Goal: Check status: Verify the current state of an ongoing process or item

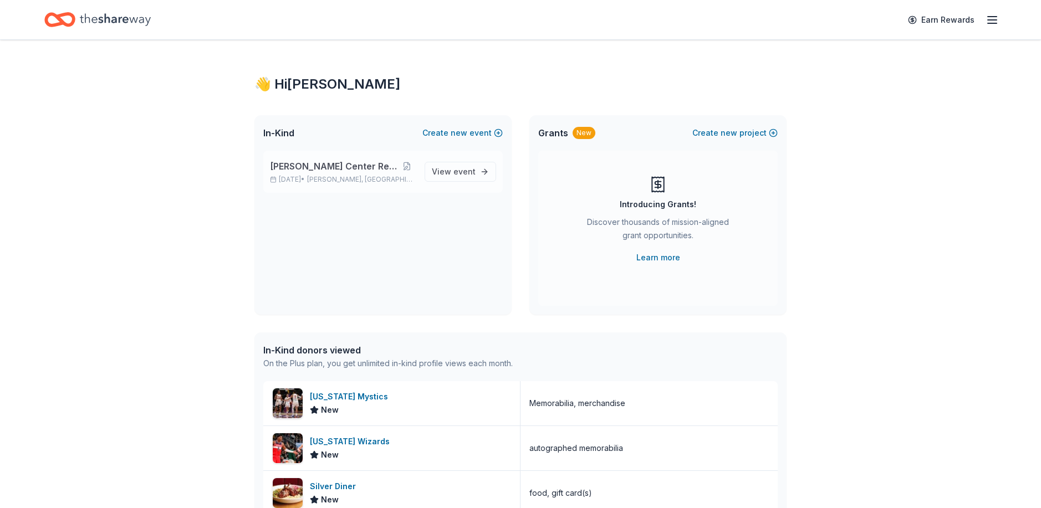
click at [344, 174] on div "[PERSON_NAME] Center Restoration [DATE] • [GEOGRAPHIC_DATA], MD" at bounding box center [343, 172] width 146 height 24
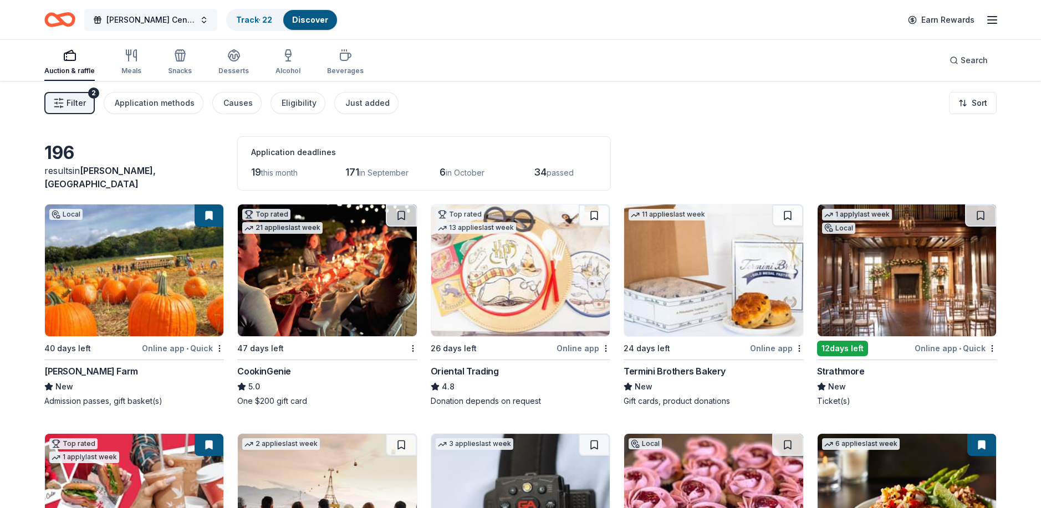
click at [136, 18] on span "[PERSON_NAME] Center Restoration" at bounding box center [150, 19] width 89 height 13
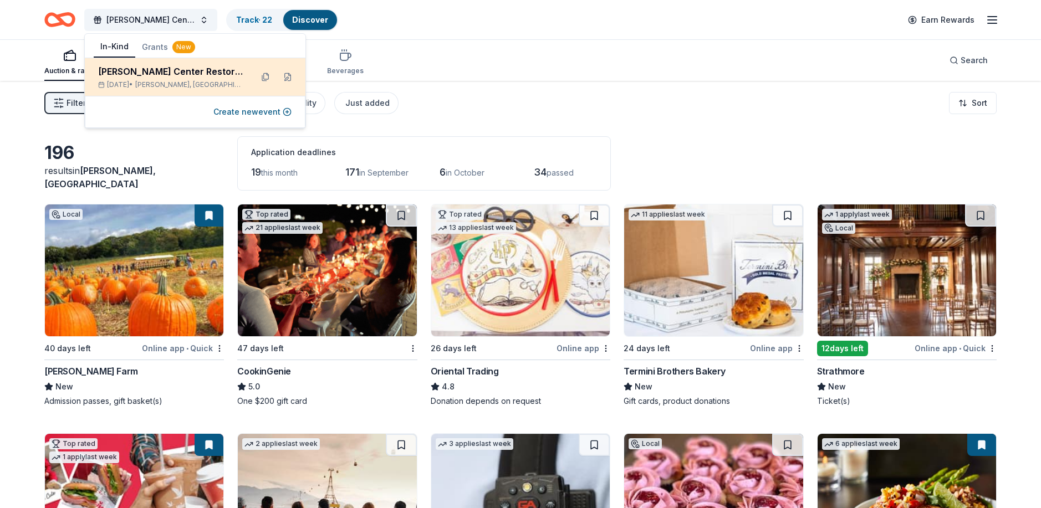
click at [124, 72] on div "[PERSON_NAME] Center Restoration" at bounding box center [170, 71] width 145 height 13
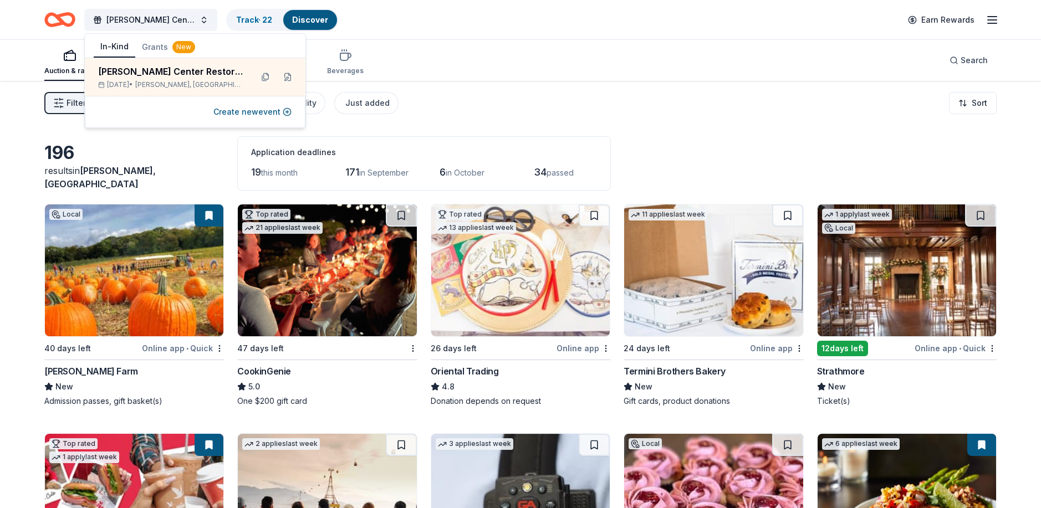
click at [552, 37] on div "[PERSON_NAME] Center Restoration Track · 22 Discover Earn Rewards" at bounding box center [520, 19] width 1041 height 39
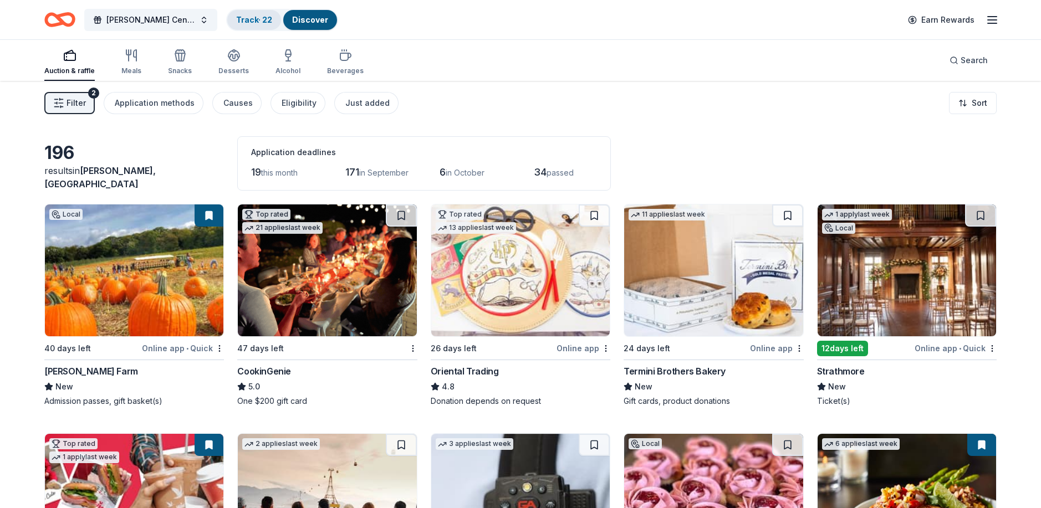
click at [249, 16] on link "Track · 22" at bounding box center [254, 19] width 36 height 9
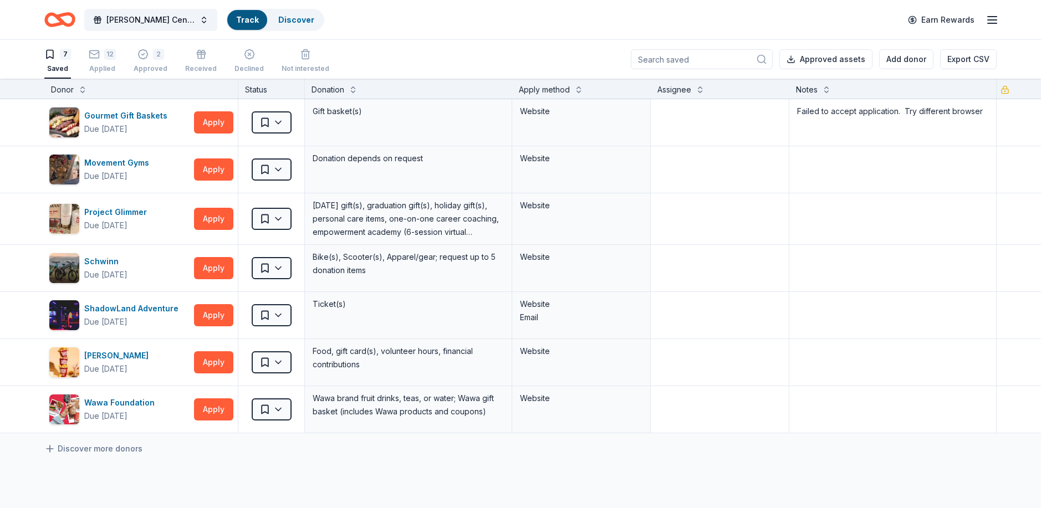
scroll to position [1, 0]
click at [148, 48] on div "2" at bounding box center [151, 53] width 34 height 11
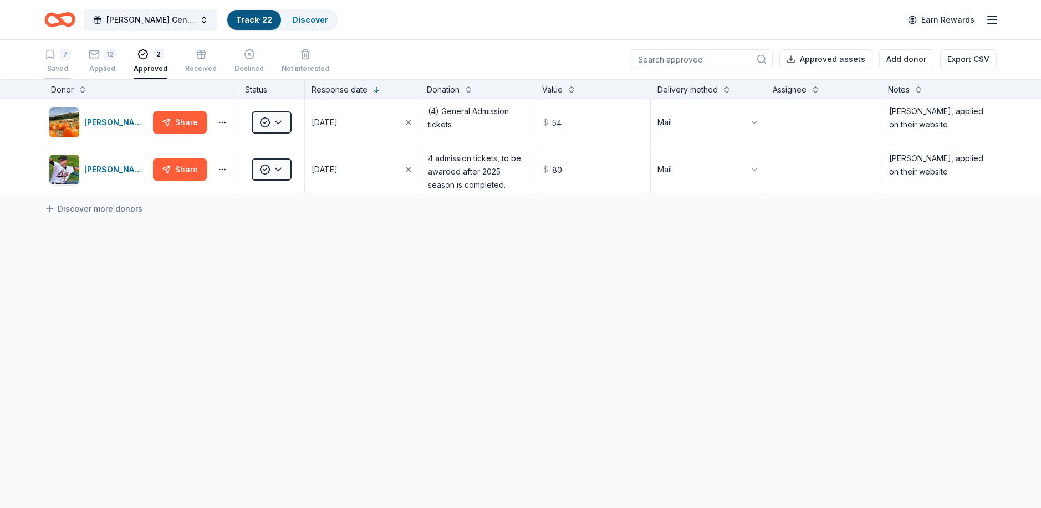
click at [61, 54] on div "7" at bounding box center [65, 54] width 11 height 11
